Goal: Transaction & Acquisition: Purchase product/service

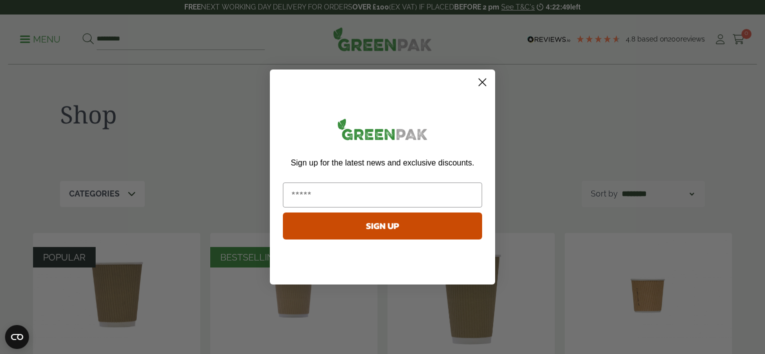
click at [486, 80] on circle "Close dialog" at bounding box center [482, 82] width 17 height 17
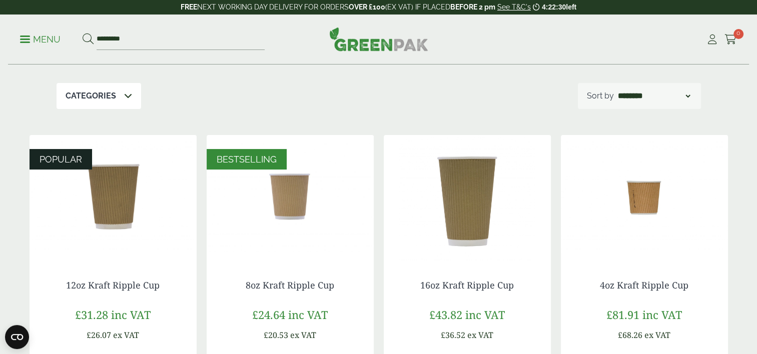
scroll to position [100, 0]
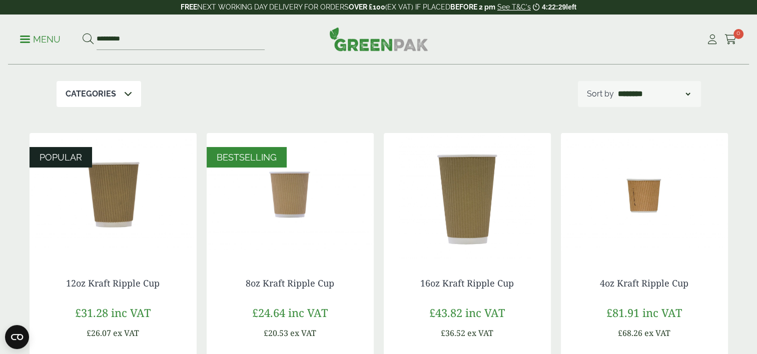
click at [103, 92] on p "Categories" at bounding box center [91, 94] width 51 height 12
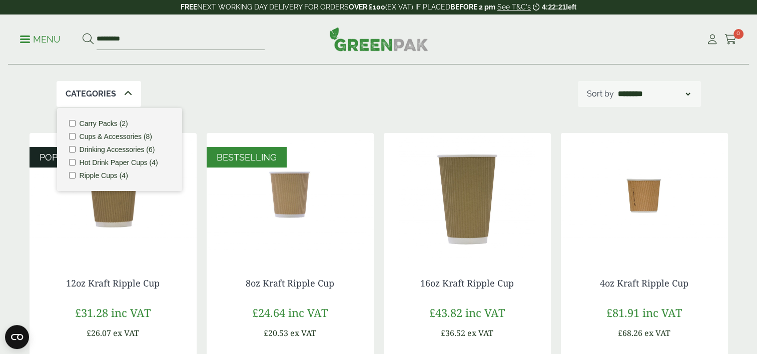
click at [122, 164] on label "Hot Drink Paper Cups (4)" at bounding box center [119, 162] width 79 height 7
click at [421, 94] on div "Categories 1 Carry Packs (2) Cups & Accessories (8) Drinking Accessories (6) Ho…" at bounding box center [379, 94] width 645 height 26
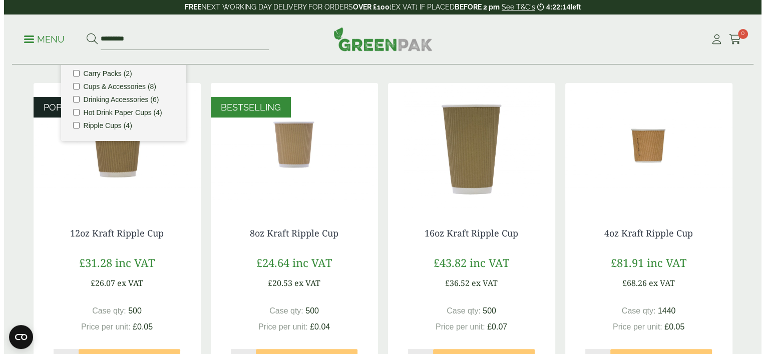
scroll to position [100, 0]
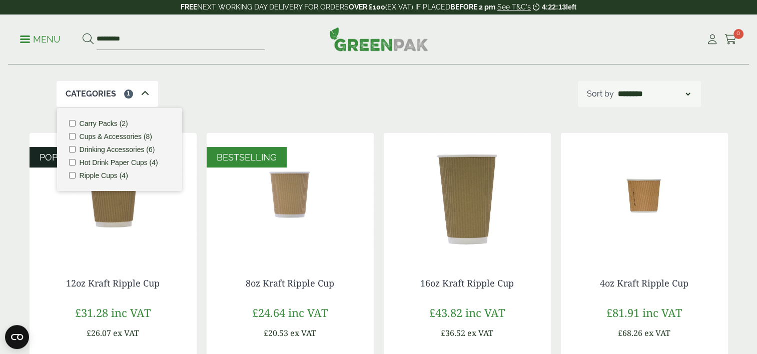
click at [92, 164] on label "Hot Drink Paper Cups (4)" at bounding box center [119, 162] width 79 height 7
click at [103, 137] on label "Cups & Accessories (8)" at bounding box center [116, 136] width 73 height 7
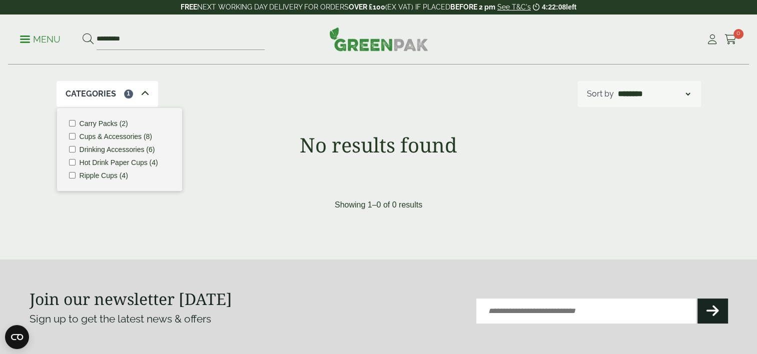
click at [123, 137] on label "Cups & Accessories (8)" at bounding box center [116, 136] width 73 height 7
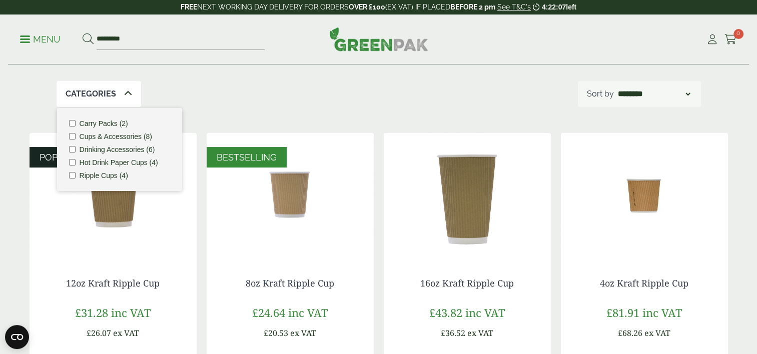
click at [123, 136] on label "Cups & Accessories (8)" at bounding box center [116, 136] width 73 height 7
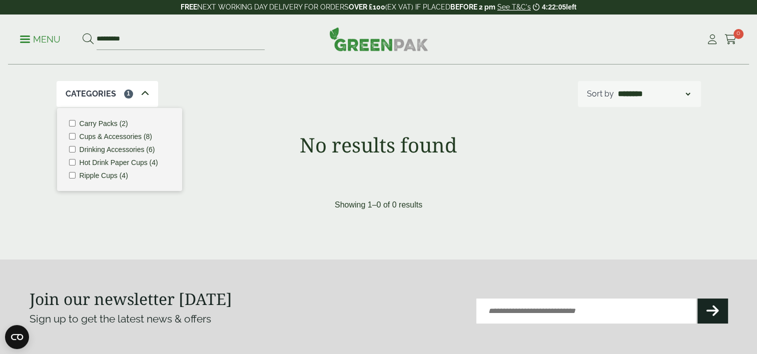
click at [123, 136] on label "Cups & Accessories (8)" at bounding box center [116, 136] width 73 height 7
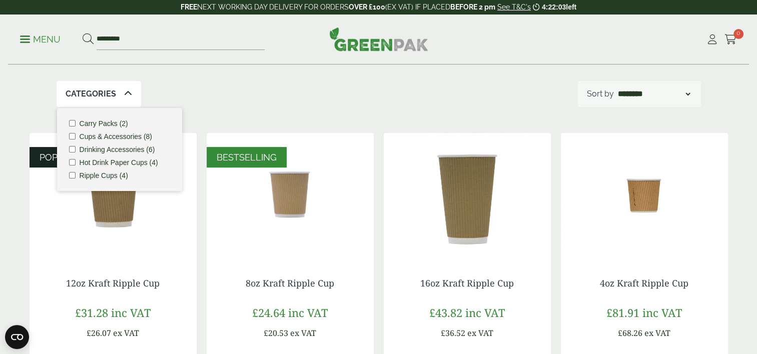
click at [110, 177] on label "Ripple Cups (4)" at bounding box center [104, 175] width 49 height 7
click at [46, 38] on p "Menu" at bounding box center [40, 40] width 41 height 12
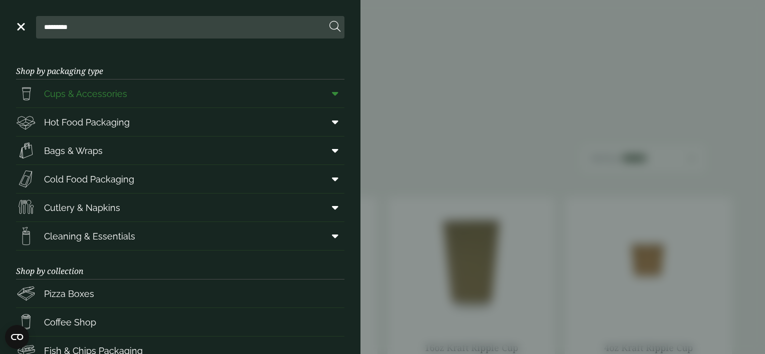
click at [72, 93] on span "Cups & Accessories" at bounding box center [85, 94] width 83 height 14
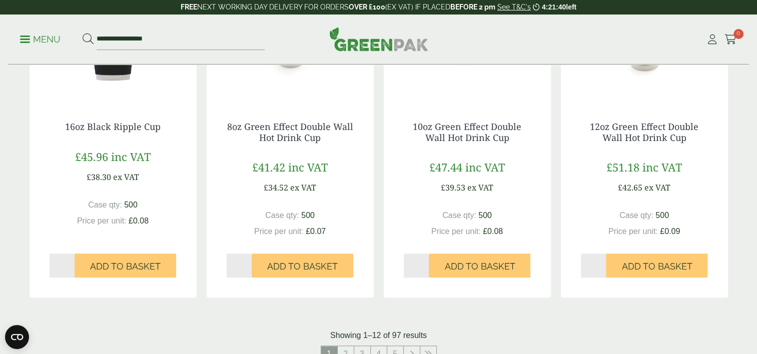
scroll to position [951, 0]
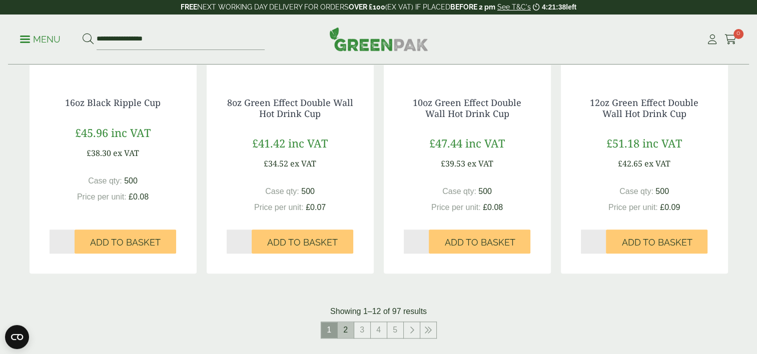
click at [346, 334] on link "2" at bounding box center [346, 330] width 16 height 16
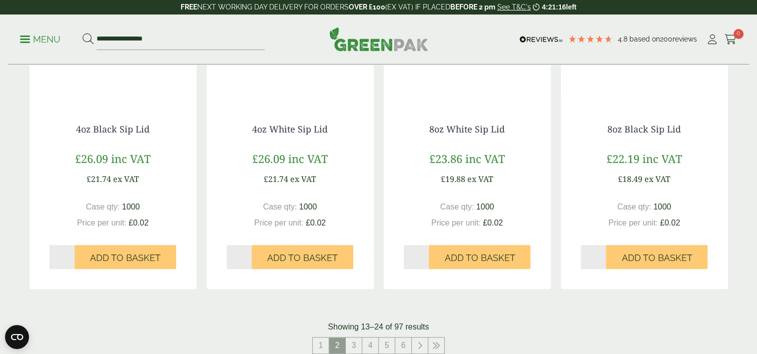
scroll to position [1101, 0]
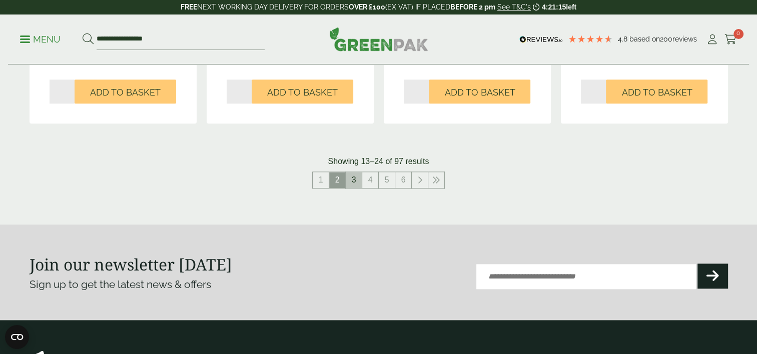
click at [355, 179] on link "3" at bounding box center [354, 180] width 16 height 16
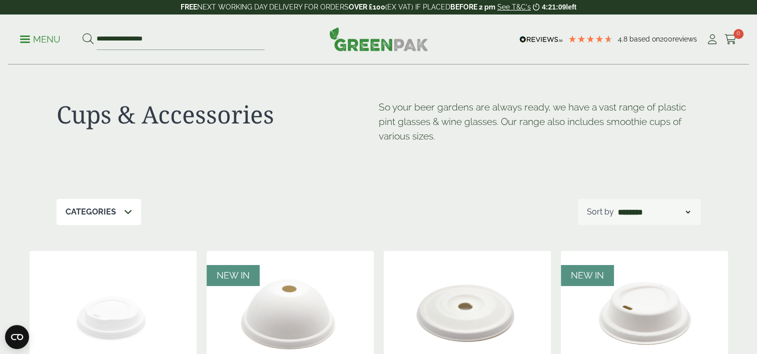
click at [126, 211] on icon at bounding box center [128, 212] width 8 height 8
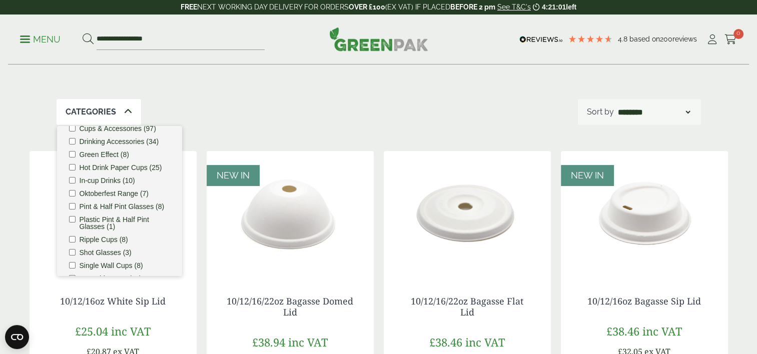
scroll to position [51, 0]
click at [135, 170] on label "Hot Drink Paper Cups (25)" at bounding box center [121, 168] width 83 height 7
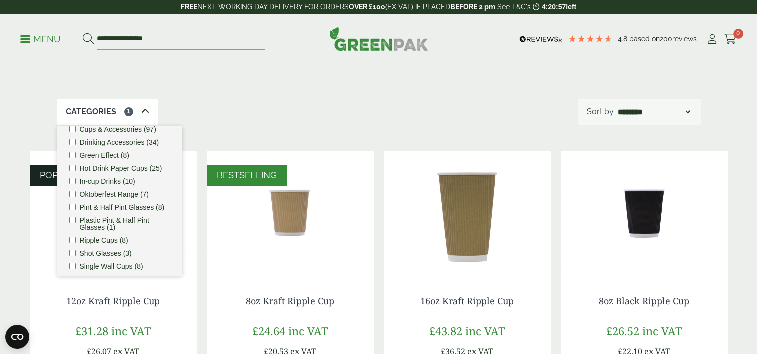
click at [473, 91] on div "Cups & Accessories So your beer gardens are always ready, we have a vast range …" at bounding box center [379, 32] width 645 height 134
click at [448, 96] on div "Cups & Accessories So your beer gardens are always ready, we have a vast range …" at bounding box center [379, 32] width 645 height 134
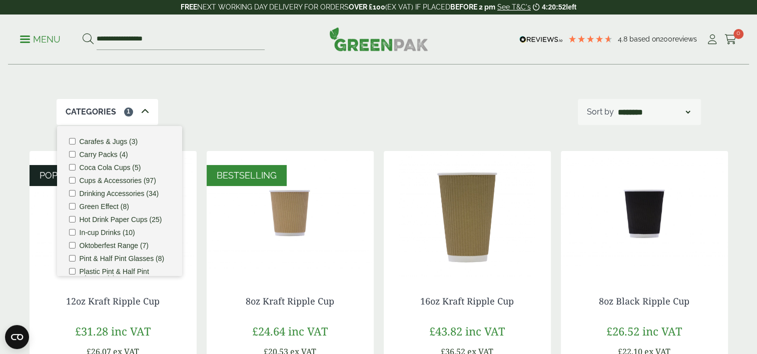
click at [239, 107] on div "Categories 1 Carafes & Jugs (3) Carry Packs (4) Coca Cola Cups (5) Cups & Acces…" at bounding box center [379, 112] width 645 height 26
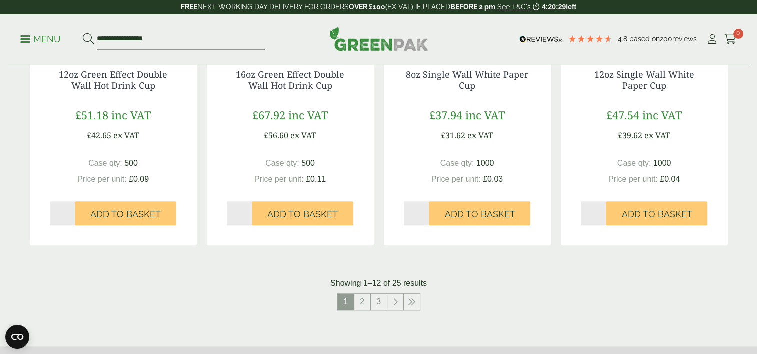
scroll to position [1051, 0]
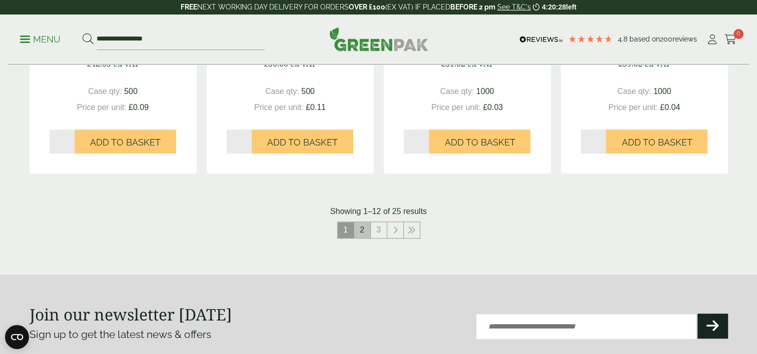
click at [364, 228] on link "2" at bounding box center [362, 230] width 16 height 16
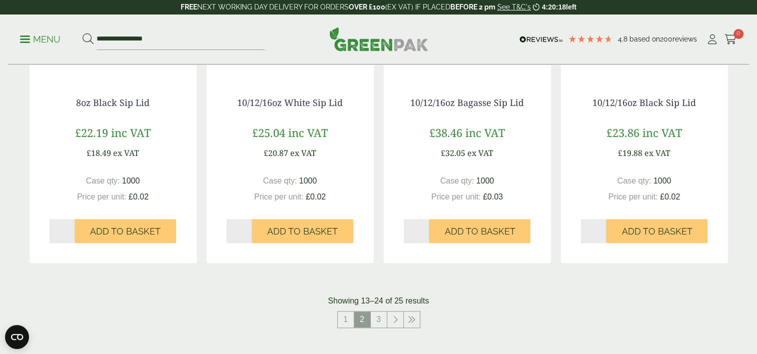
scroll to position [1101, 0]
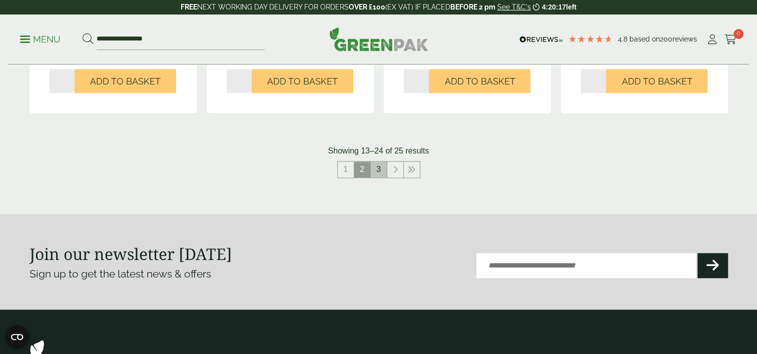
click at [381, 176] on link "3" at bounding box center [379, 170] width 16 height 16
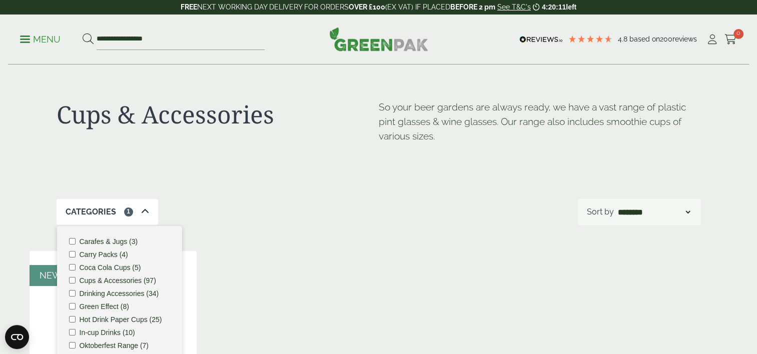
click at [441, 251] on div "Cups & Accessories So your beer gardens are always ready, we have a vast range …" at bounding box center [379, 346] width 711 height 562
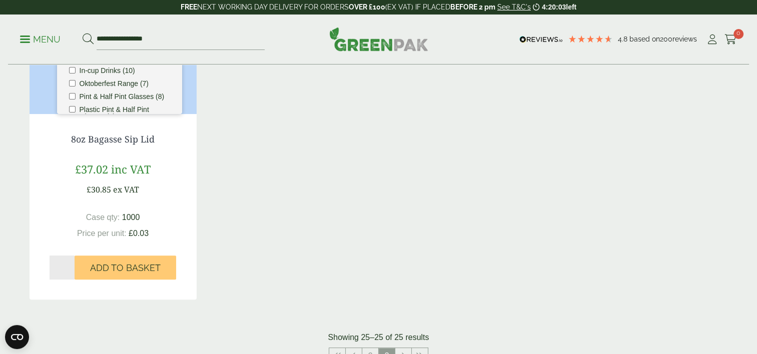
scroll to position [350, 0]
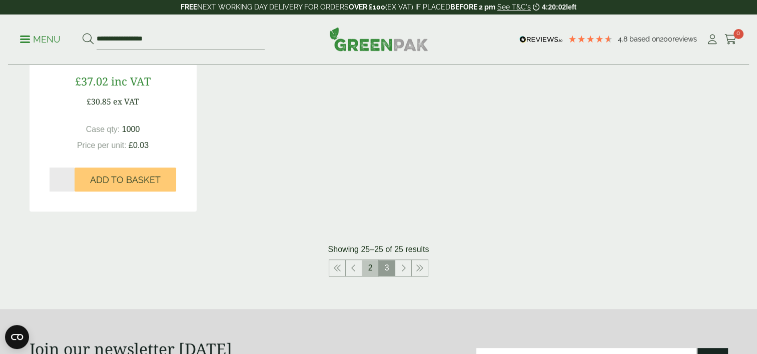
click at [372, 270] on link "2" at bounding box center [370, 268] width 16 height 16
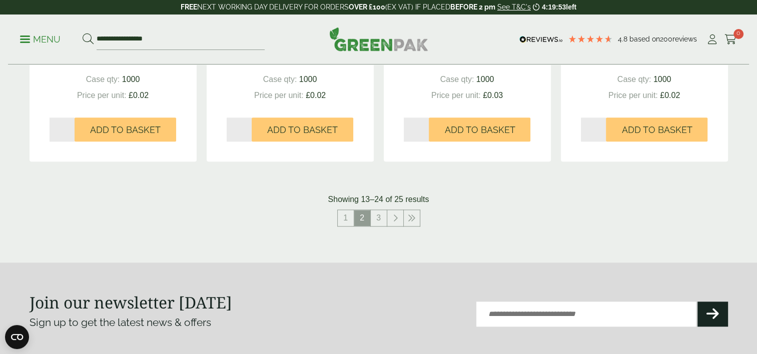
scroll to position [1151, 0]
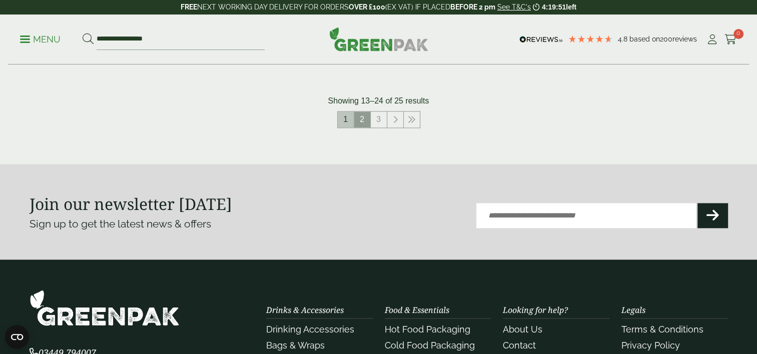
click at [350, 124] on link "1" at bounding box center [346, 120] width 16 height 16
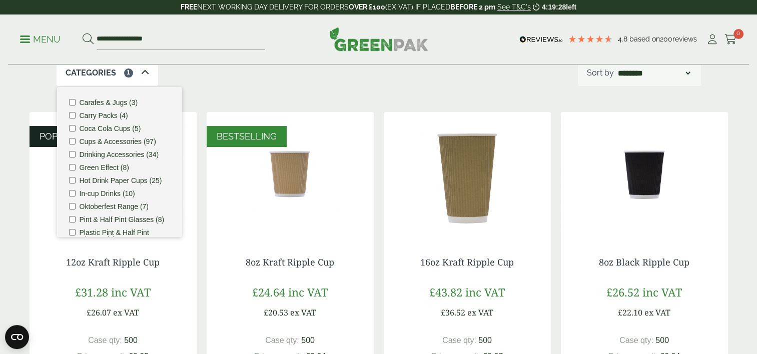
scroll to position [200, 0]
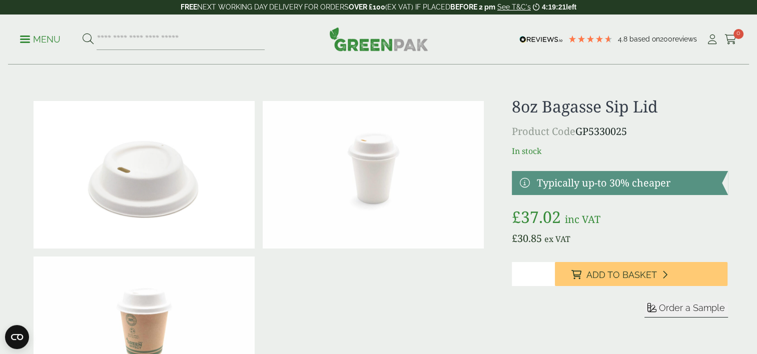
click at [712, 116] on h1 "8oz Bagasse Sip Lid" at bounding box center [620, 106] width 216 height 19
